Goal: Information Seeking & Learning: Learn about a topic

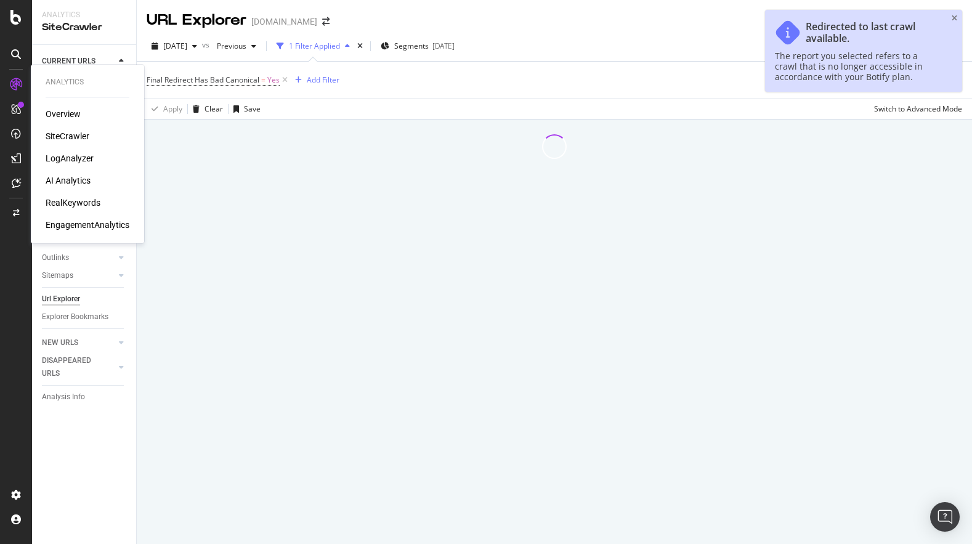
click at [82, 161] on div "LogAnalyzer" at bounding box center [70, 158] width 48 height 12
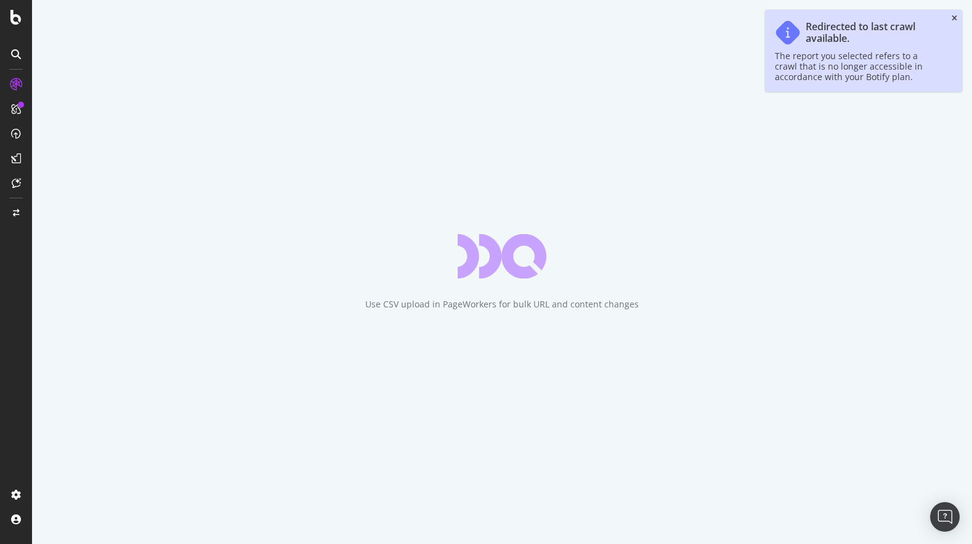
click at [955, 15] on icon "close toast" at bounding box center [955, 18] width 6 height 7
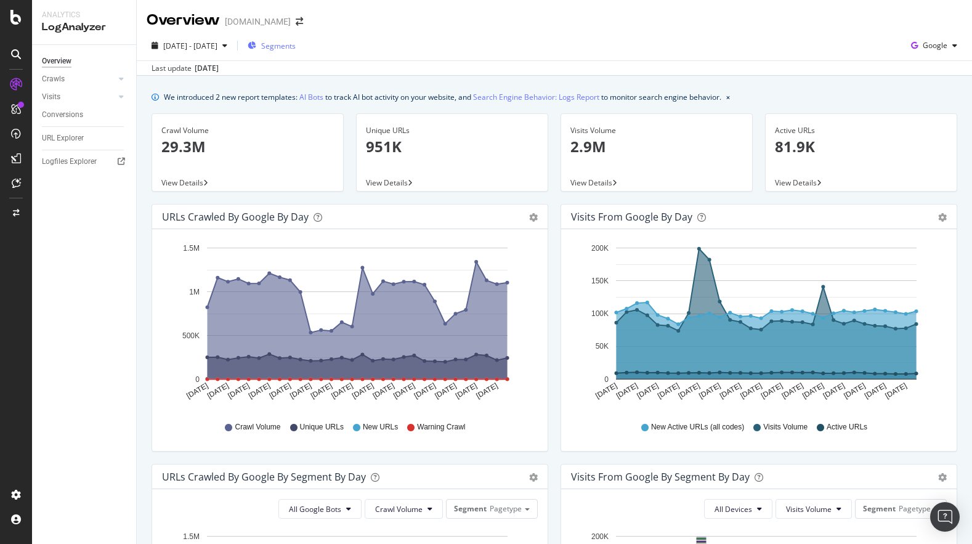
click at [295, 47] on span "Segments" at bounding box center [278, 46] width 34 height 10
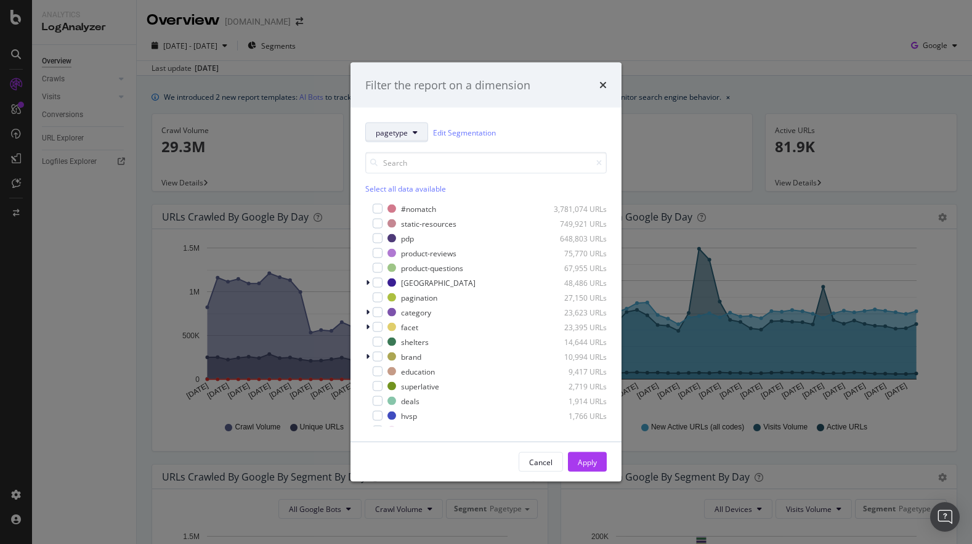
click at [410, 139] on button "pagetype" at bounding box center [396, 133] width 63 height 20
click at [406, 131] on span "pagetype" at bounding box center [392, 132] width 32 height 10
click at [598, 84] on div "Filter the report on a dimension" at bounding box center [485, 85] width 241 height 16
click at [604, 85] on icon "times" at bounding box center [602, 85] width 7 height 10
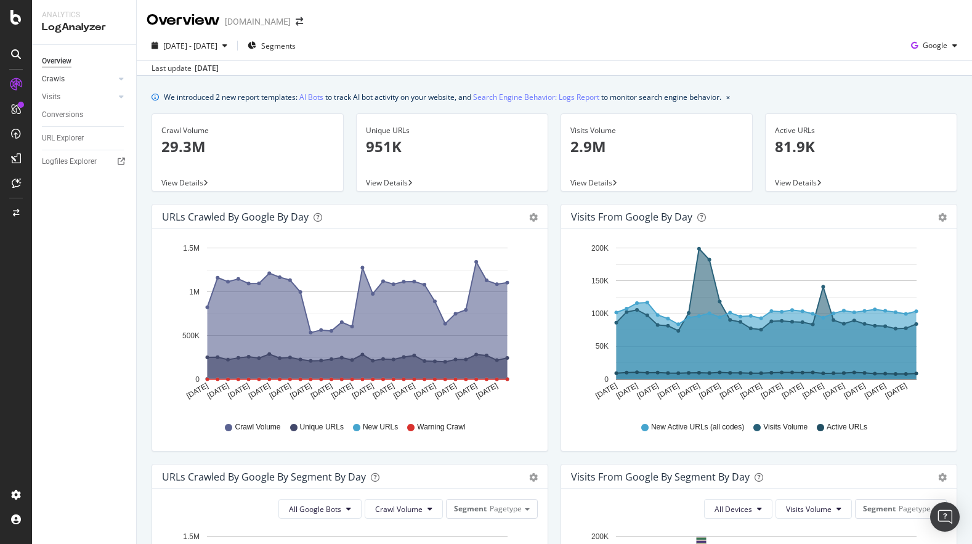
click at [107, 78] on div at bounding box center [109, 79] width 12 height 12
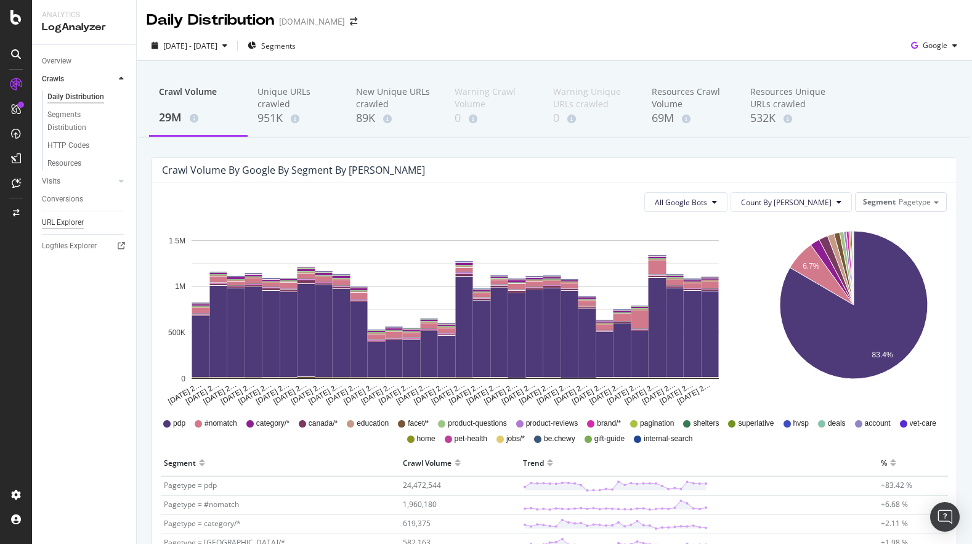
click at [66, 222] on div "URL Explorer" at bounding box center [63, 222] width 42 height 13
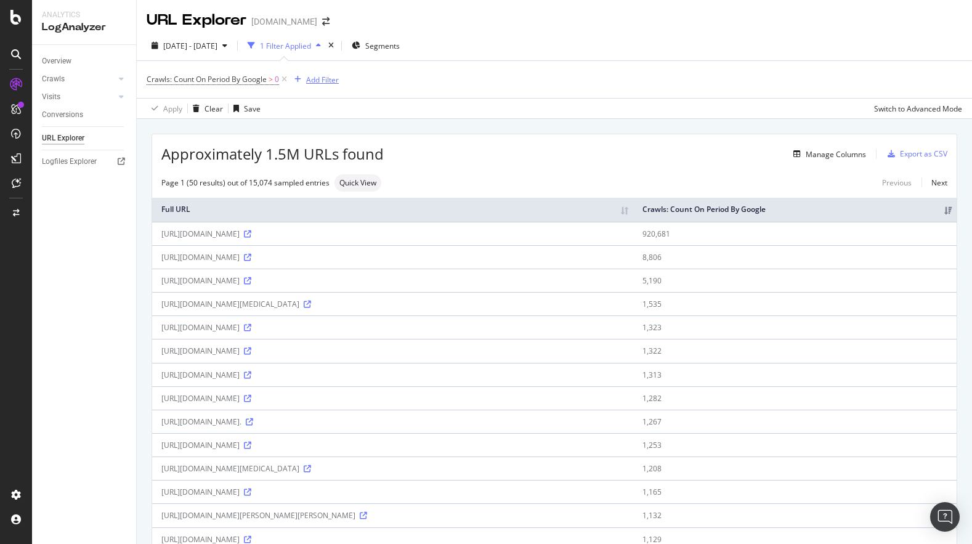
click at [327, 84] on div "Add Filter" at bounding box center [322, 80] width 33 height 10
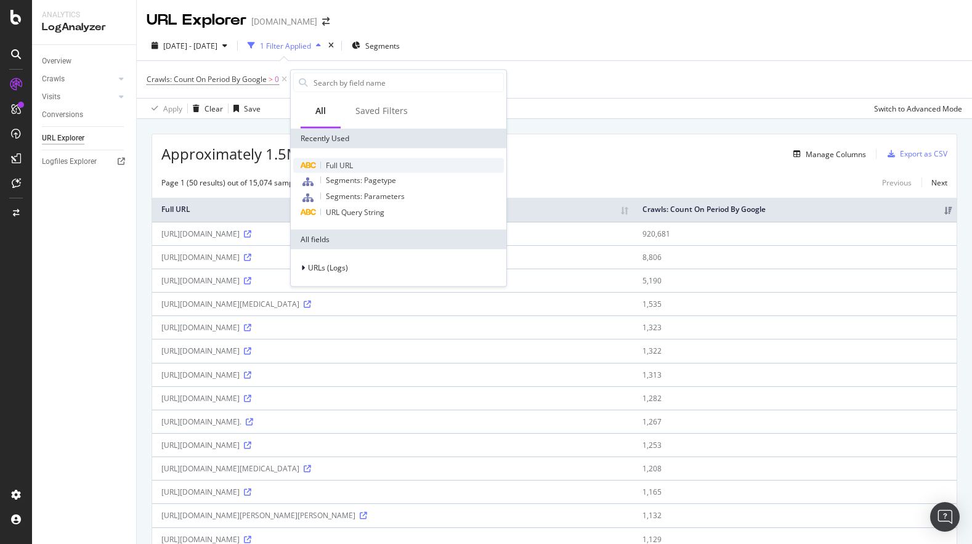
click at [355, 169] on div "Full URL" at bounding box center [398, 165] width 211 height 15
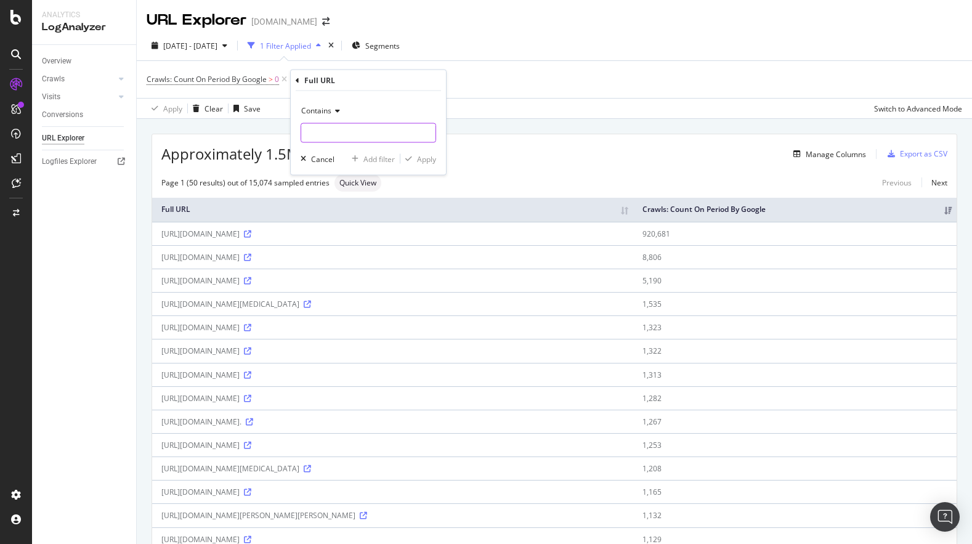
click at [349, 125] on input "text" at bounding box center [368, 133] width 134 height 20
click at [340, 119] on div "Contains" at bounding box center [368, 111] width 135 height 20
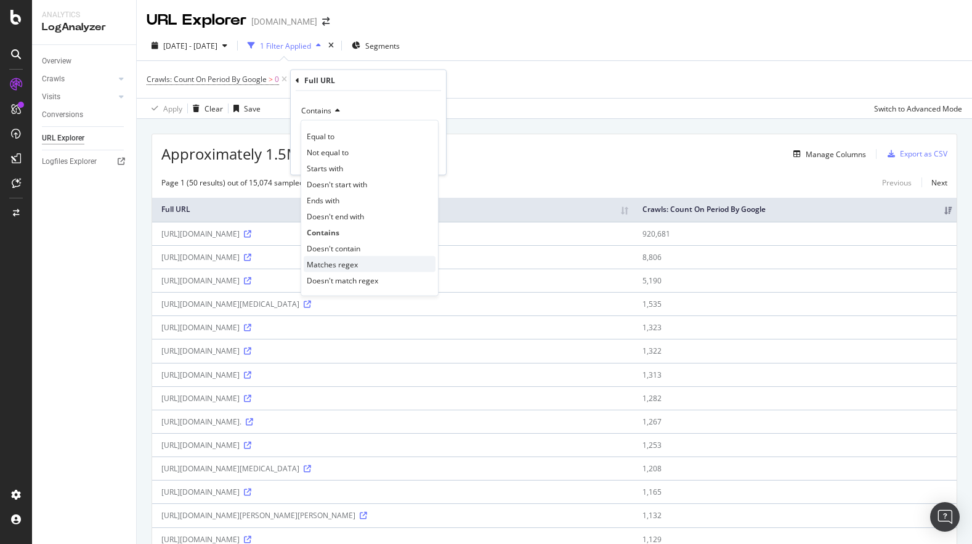
click at [373, 264] on div "Matches regex" at bounding box center [370, 264] width 132 height 16
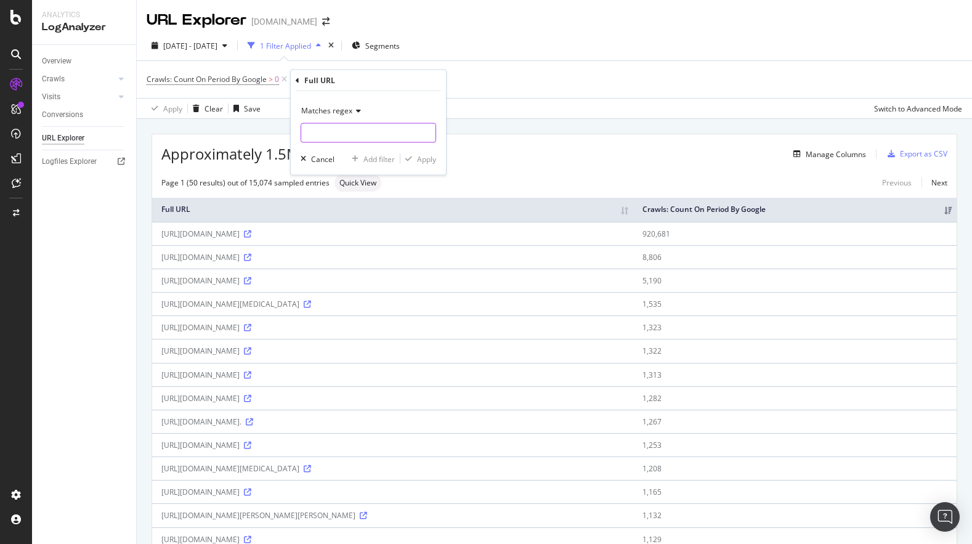
click at [359, 137] on input "text" at bounding box center [368, 133] width 134 height 20
paste input "/pet-insurance/"
click at [309, 134] on input "/pet-insurance/" at bounding box center [359, 133] width 116 height 20
click at [366, 134] on input "pet-insurance/" at bounding box center [359, 133] width 116 height 20
click at [305, 133] on input "pet-insurance/|" at bounding box center [359, 133] width 116 height 20
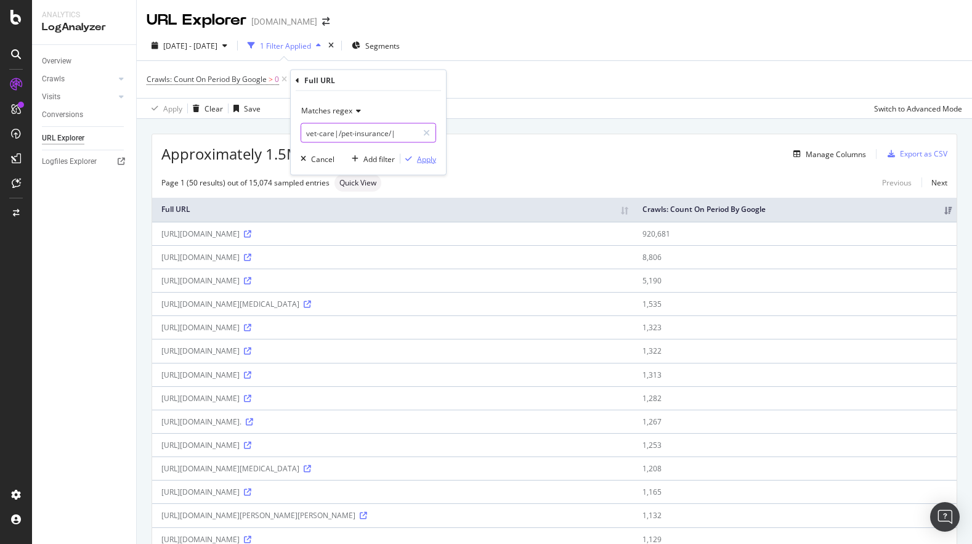
type input "vet-care|/pet-insurance/|"
click at [422, 161] on div "Apply" at bounding box center [426, 158] width 19 height 10
click at [378, 84] on span "vet-care|/pet-insurance/|" at bounding box center [389, 79] width 89 height 17
click at [421, 133] on input "vet-care|/pet-insurance/|" at bounding box center [380, 131] width 116 height 20
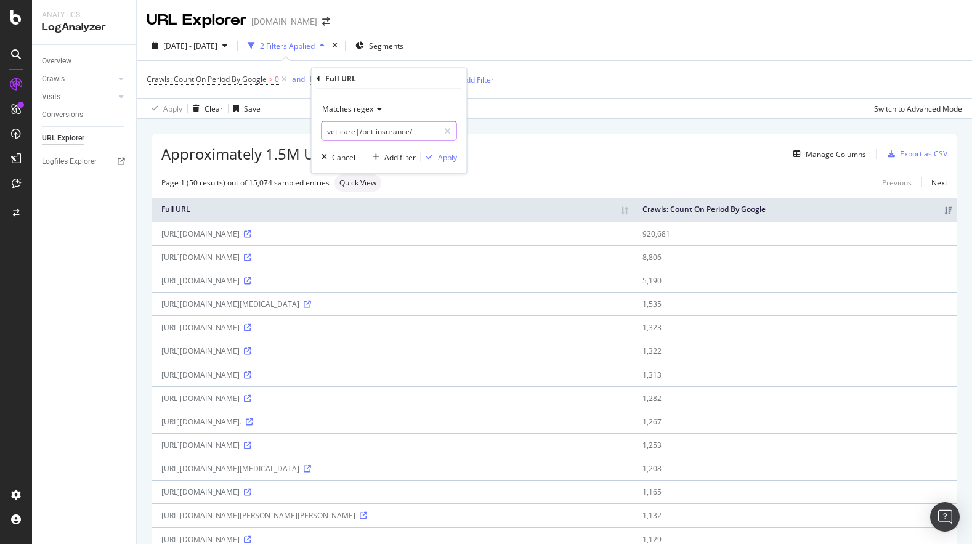
type input "vet-care|/pet-insurance/"
click at [447, 160] on div "Apply" at bounding box center [447, 157] width 19 height 10
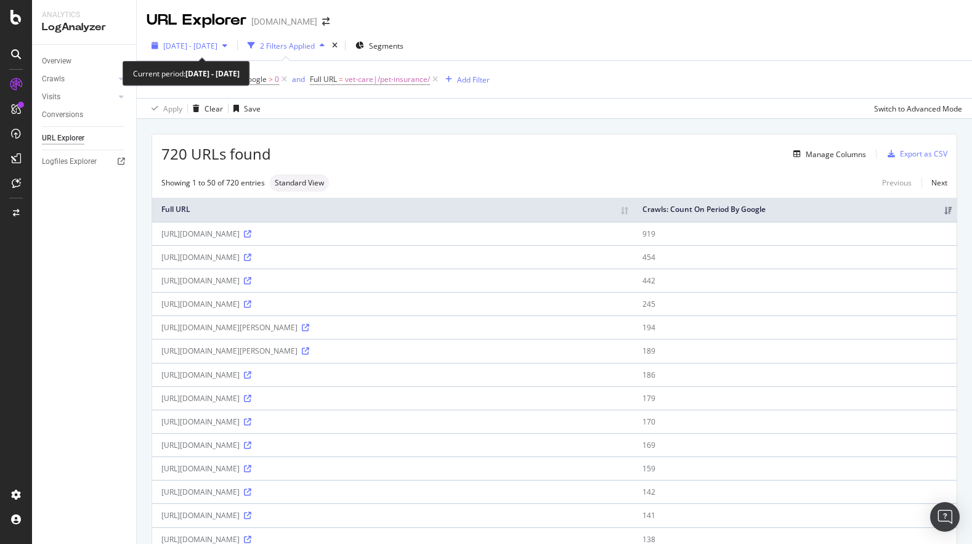
click at [230, 51] on div "[DATE] - [DATE]" at bounding box center [190, 45] width 86 height 18
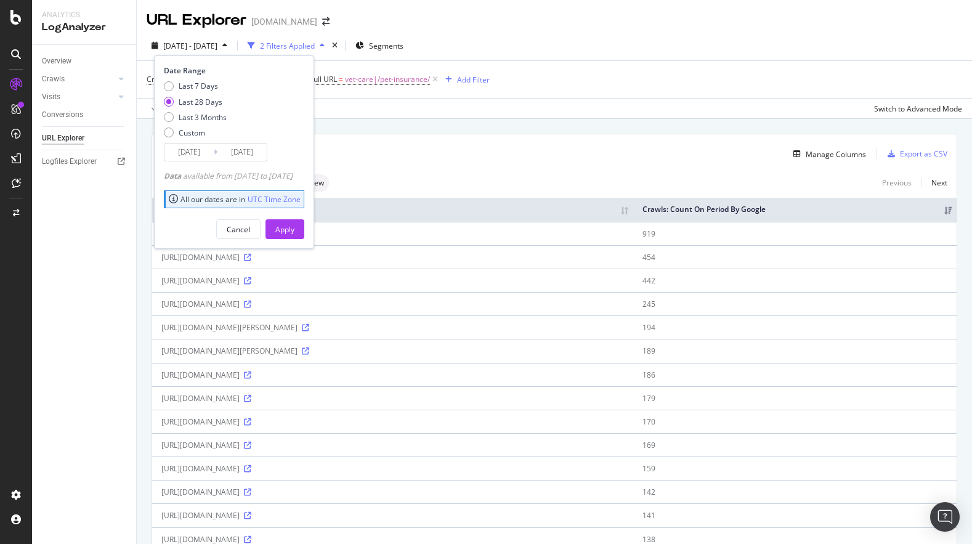
click at [530, 59] on div "[DATE] - [DATE] 2 Filters Applied Segments Date Range Last 7 Days Last 28 Days …" at bounding box center [554, 48] width 835 height 25
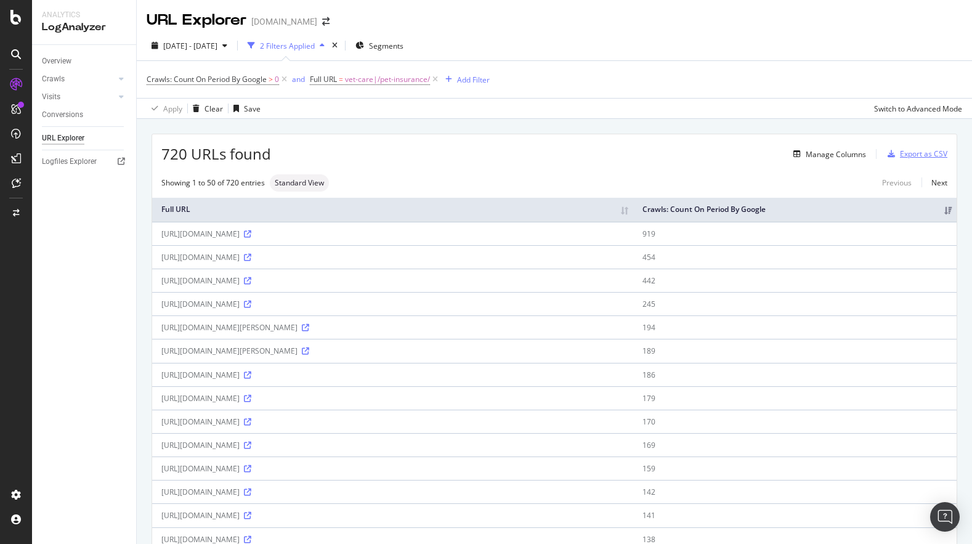
click at [911, 160] on div "Export as CSV" at bounding box center [915, 154] width 65 height 18
click at [921, 153] on div "Export as CSV" at bounding box center [923, 153] width 47 height 10
click at [945, 153] on div "Export as CSV" at bounding box center [923, 153] width 47 height 10
click at [911, 151] on div "Export as CSV" at bounding box center [923, 153] width 47 height 10
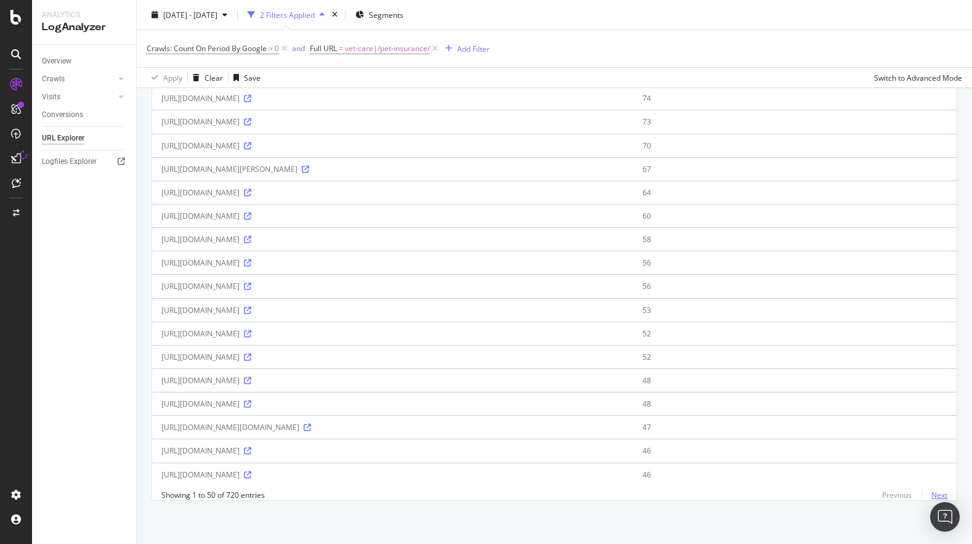
click at [939, 495] on link "Next" at bounding box center [934, 495] width 26 height 18
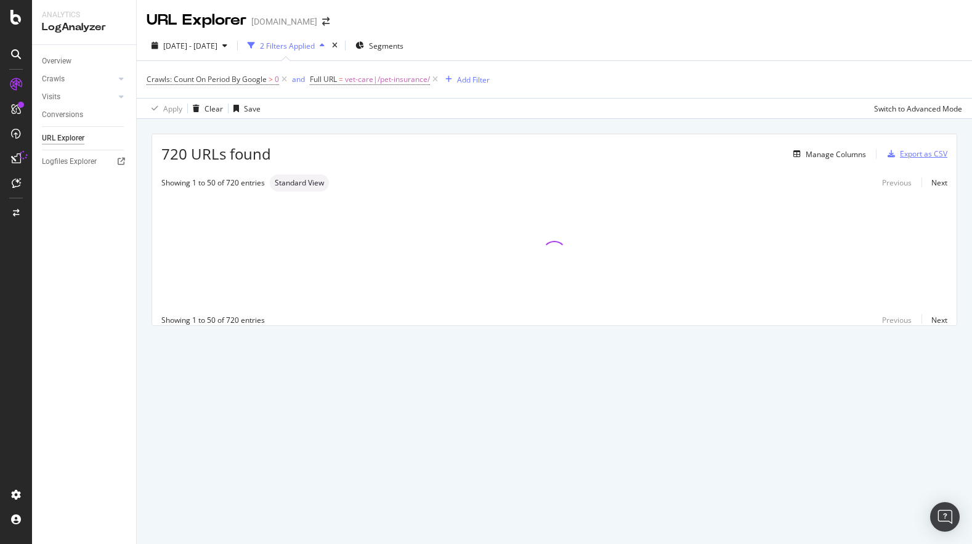
click at [932, 154] on div "Export as CSV" at bounding box center [923, 153] width 47 height 10
